Goal: Find specific page/section: Find specific page/section

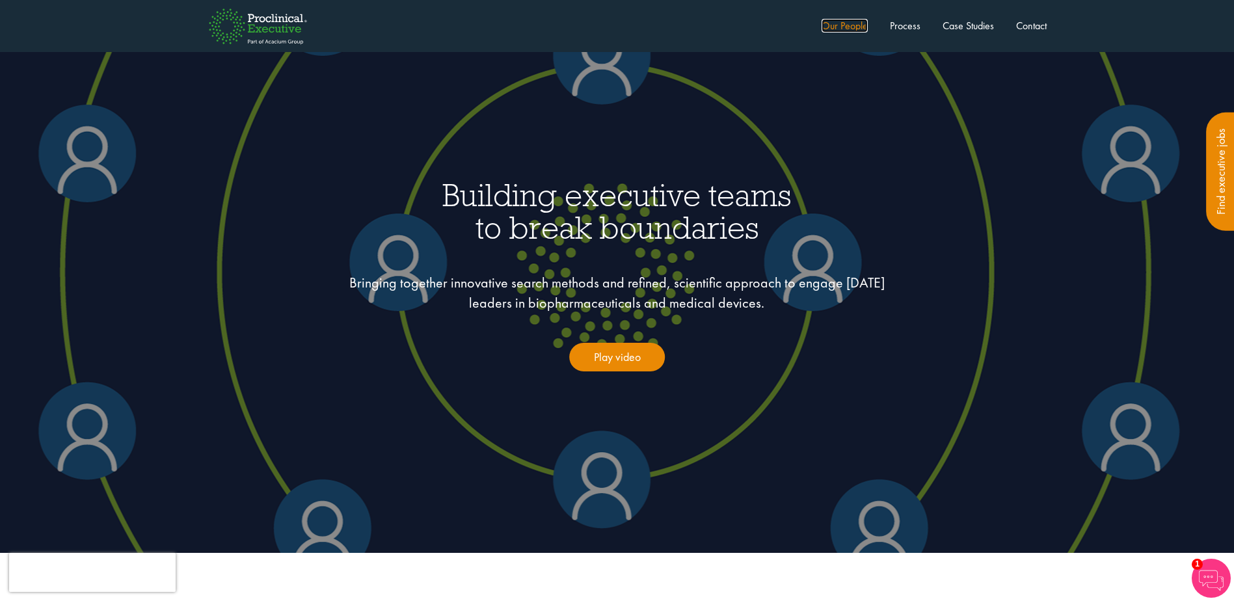
click at [831, 25] on link "Our People" at bounding box center [845, 26] width 46 height 14
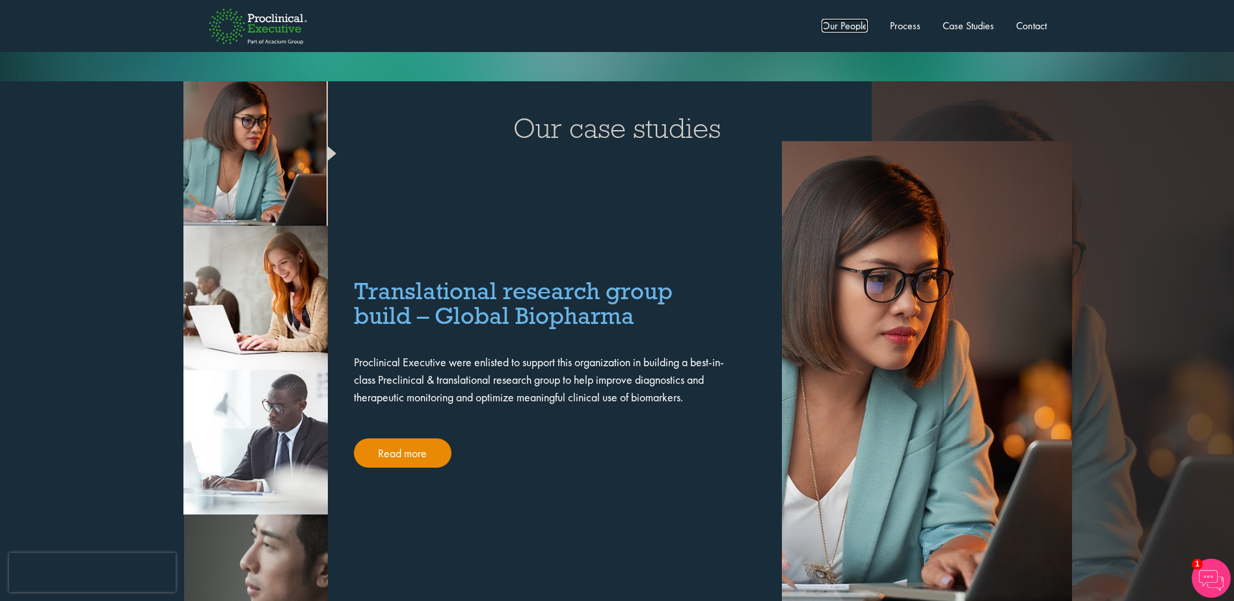
scroll to position [2148, 0]
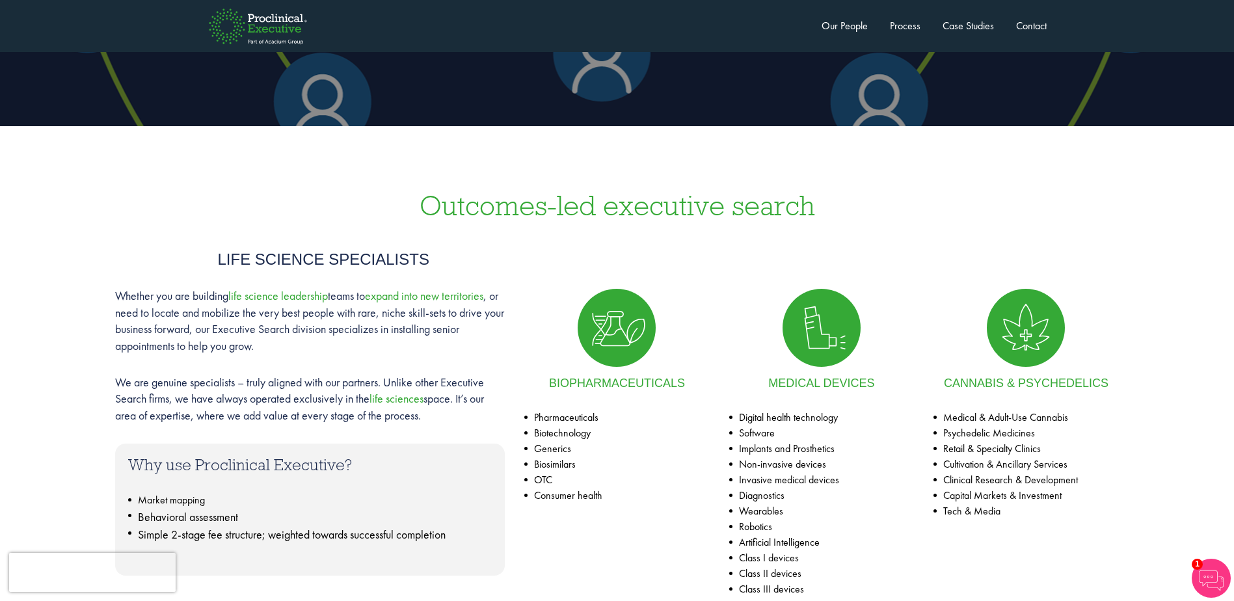
scroll to position [455, 0]
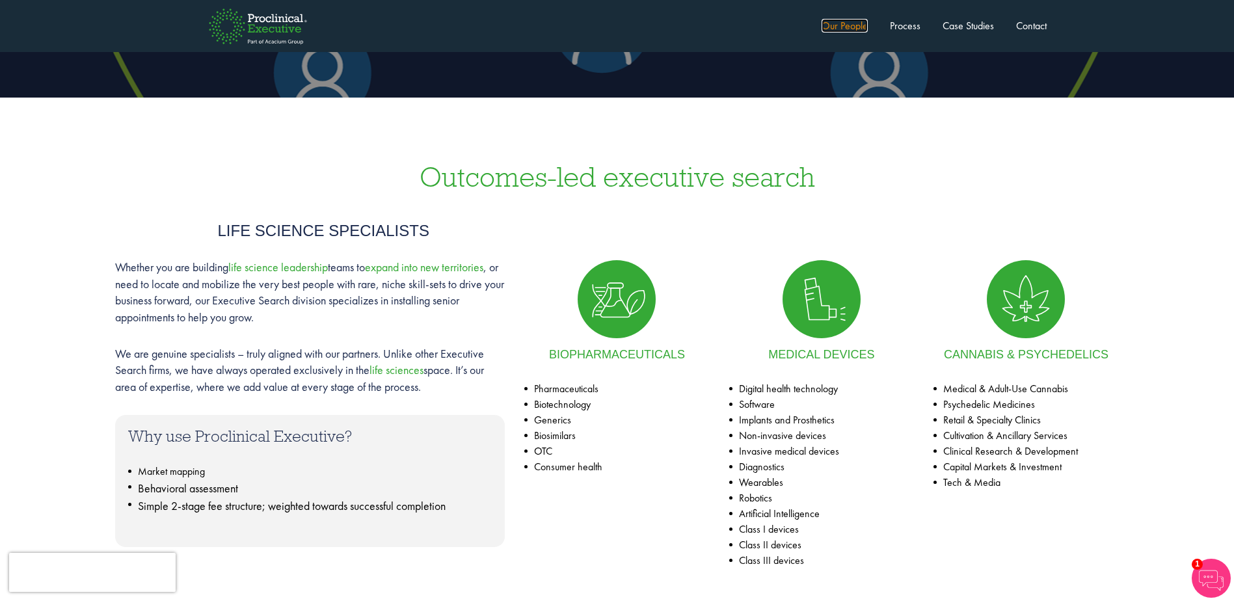
click at [845, 26] on link "Our People" at bounding box center [845, 26] width 46 height 14
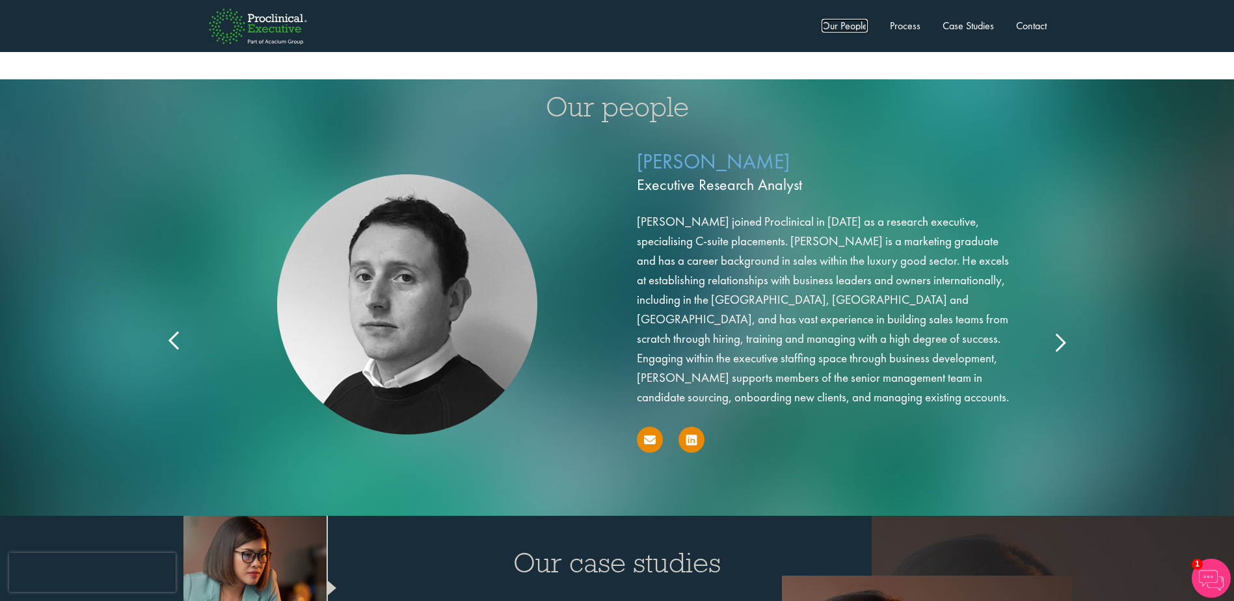
scroll to position [2018, 0]
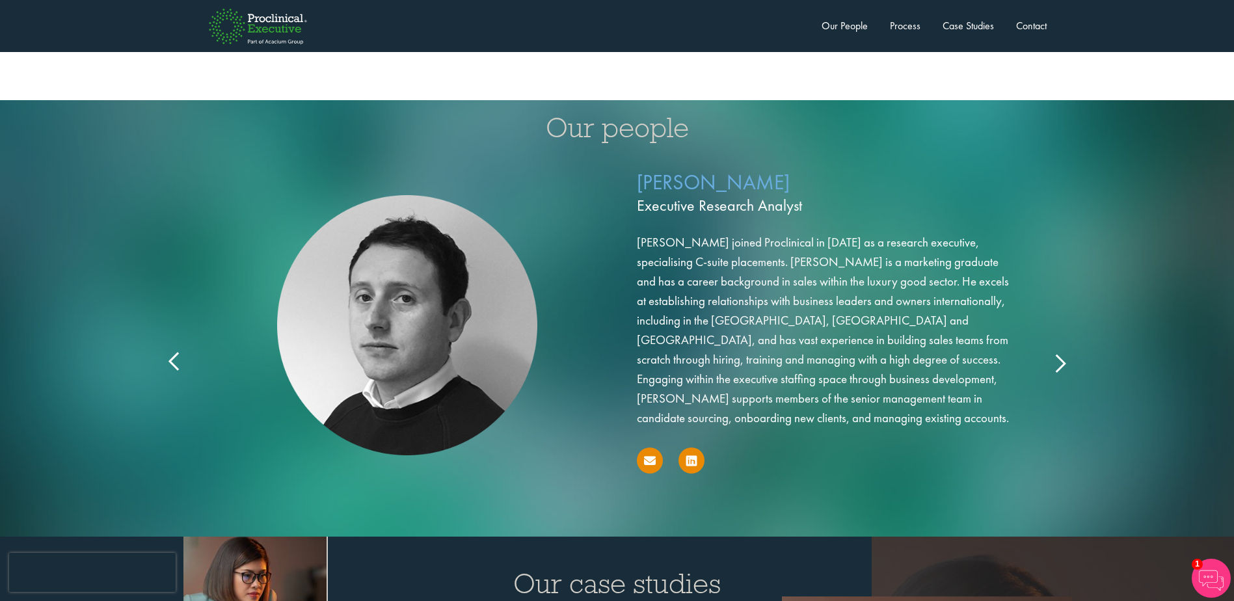
click at [1064, 351] on div "Aubrey Gray Executive Research Analyst Aubrey Gray joined Proclinical in 2019 a…" at bounding box center [617, 339] width 911 height 356
click at [1060, 362] on icon at bounding box center [1060, 362] width 0 height 0
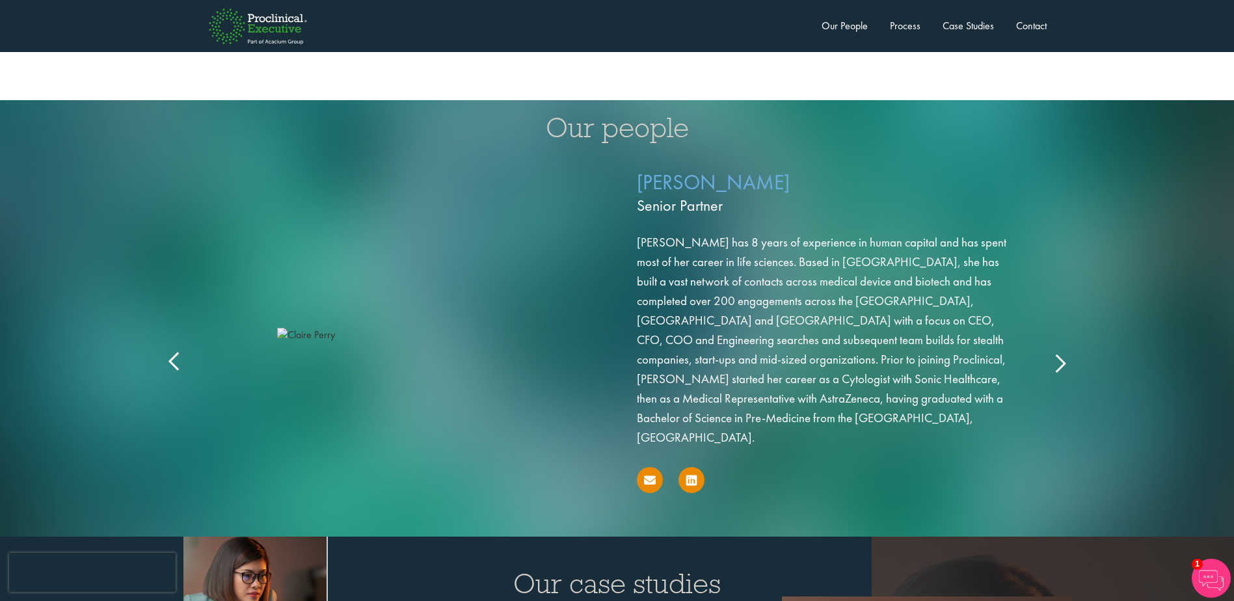
click at [1060, 362] on icon at bounding box center [1060, 362] width 0 height 0
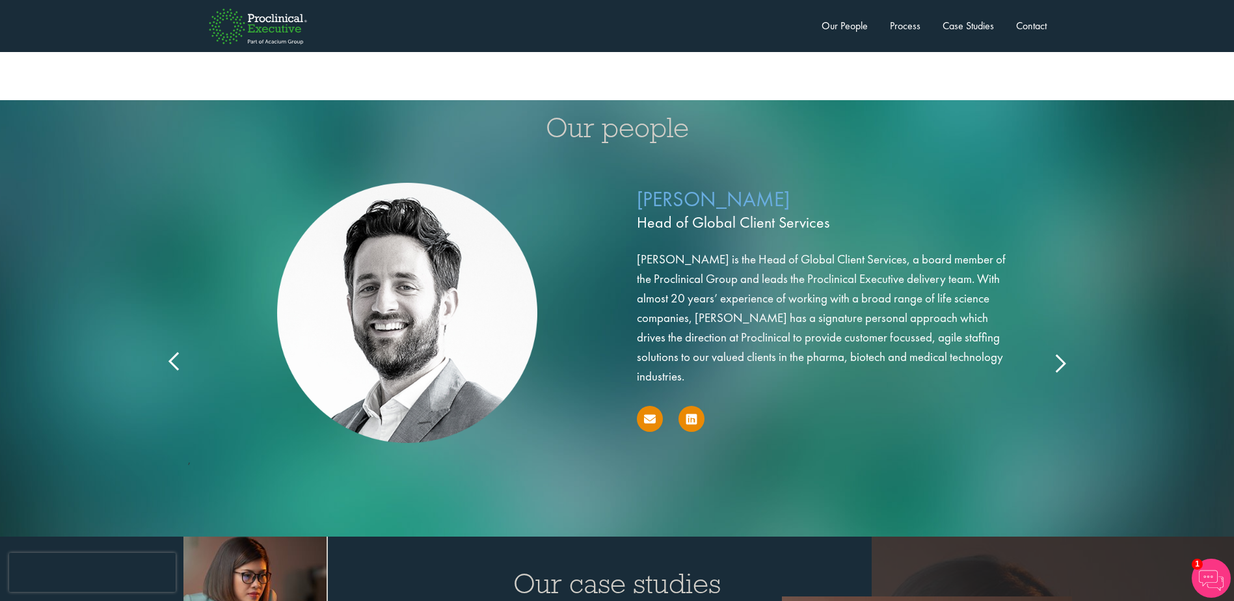
click at [1060, 362] on icon at bounding box center [1060, 362] width 0 height 0
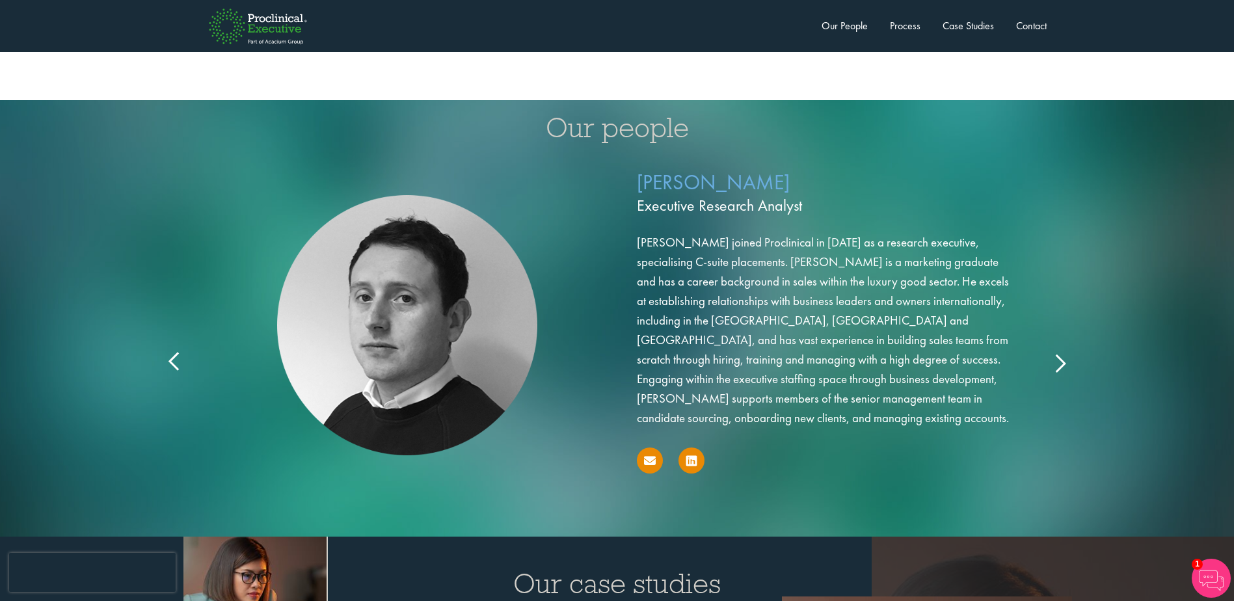
click at [1060, 362] on icon at bounding box center [1060, 362] width 0 height 0
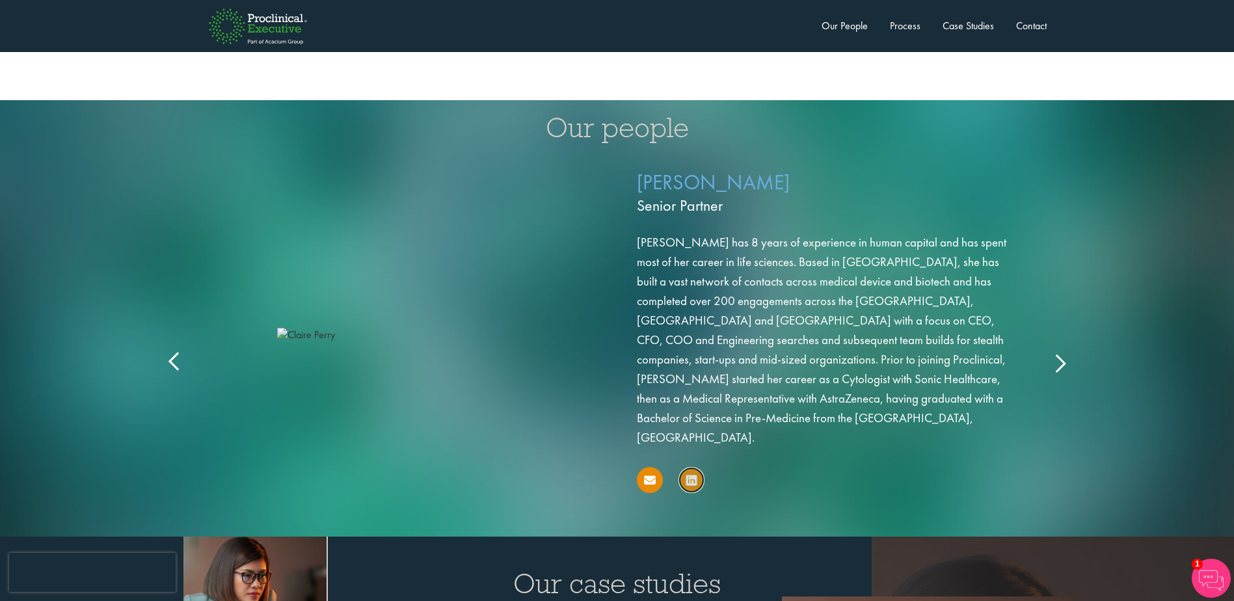
click at [695, 474] on icon at bounding box center [691, 480] width 10 height 12
